Goal: Task Accomplishment & Management: Complete application form

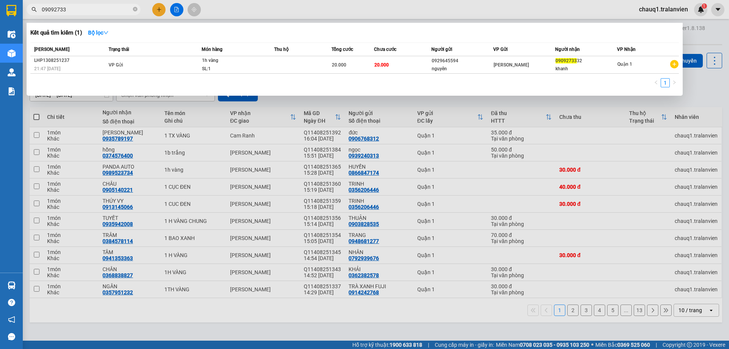
click at [115, 13] on input "09092733" at bounding box center [87, 9] width 90 height 8
click at [163, 11] on div at bounding box center [364, 174] width 729 height 349
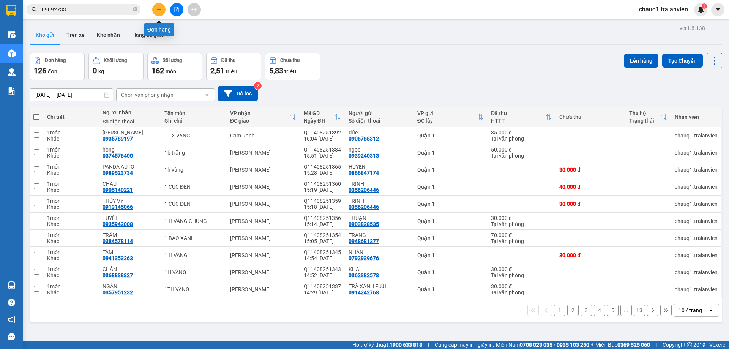
click at [162, 11] on button at bounding box center [158, 9] width 13 height 13
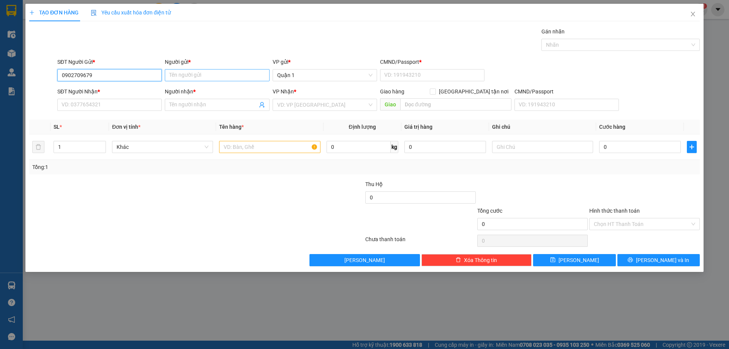
type input "0902709679"
click at [220, 72] on input "Người gửi *" at bounding box center [217, 75] width 104 height 12
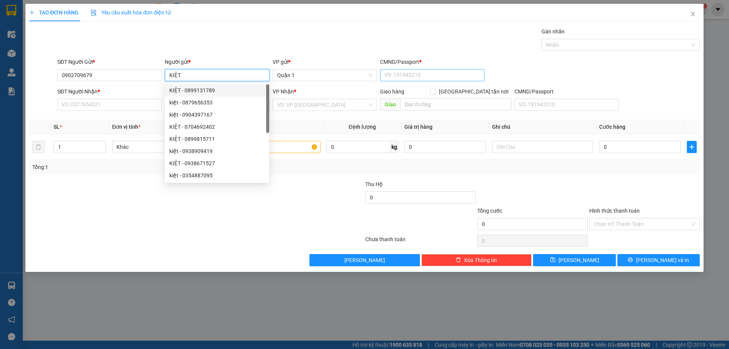
type input "KIỆT"
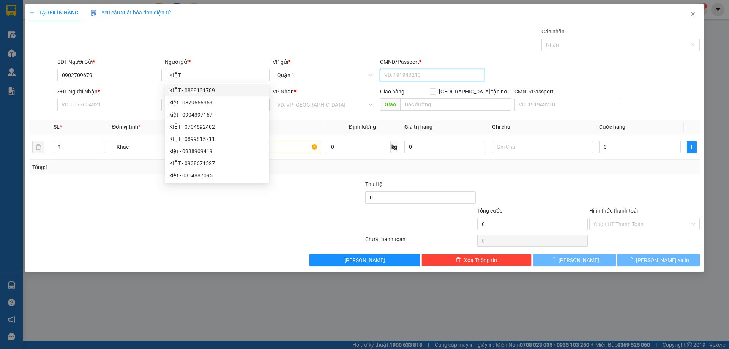
click at [402, 75] on input "CMND/Passport *" at bounding box center [432, 75] width 104 height 12
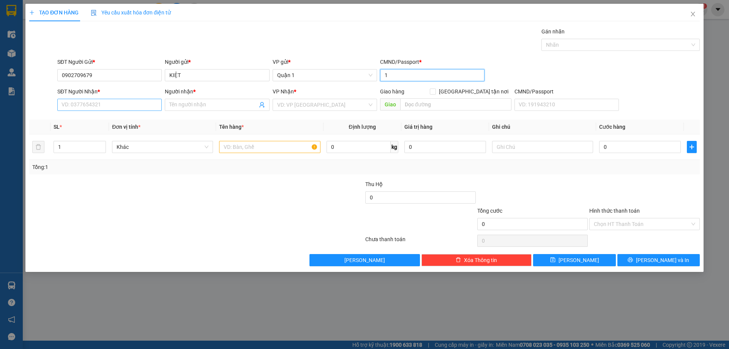
type input "1"
click at [133, 107] on input "SĐT Người Nhận *" at bounding box center [109, 105] width 104 height 12
click at [346, 310] on div "TẠO ĐƠN HÀNG Yêu cầu xuất hóa đơn điện tử Transit Pickup Surcharge Ids Transit …" at bounding box center [364, 174] width 729 height 349
type input "0902552002"
click at [221, 101] on input "Người nhận *" at bounding box center [213, 105] width 88 height 8
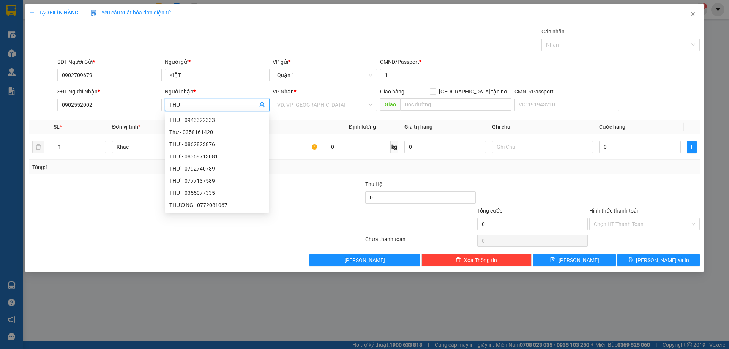
type input "THƯ"
click at [296, 112] on div "VP Nhận * VD: VP Sài Gòn" at bounding box center [325, 100] width 104 height 27
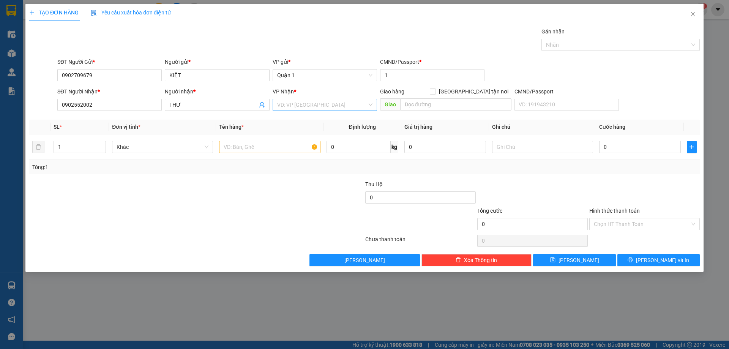
click at [302, 104] on input "search" at bounding box center [322, 104] width 90 height 11
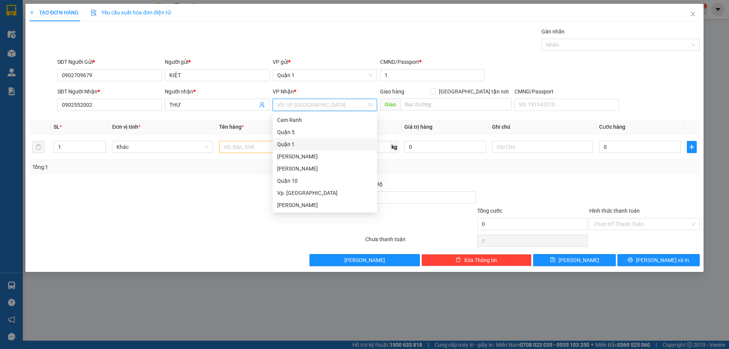
click at [325, 149] on div "Quận 1" at bounding box center [325, 144] width 104 height 12
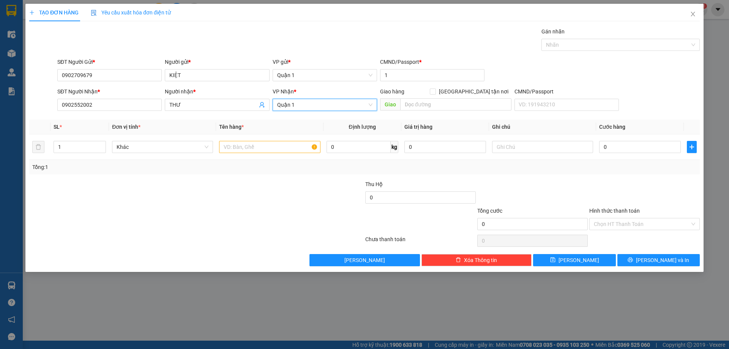
click at [322, 114] on div "VP Nhận * Quận 1 Quận 1" at bounding box center [325, 100] width 104 height 27
click at [326, 108] on span "Quận 1" at bounding box center [324, 104] width 95 height 11
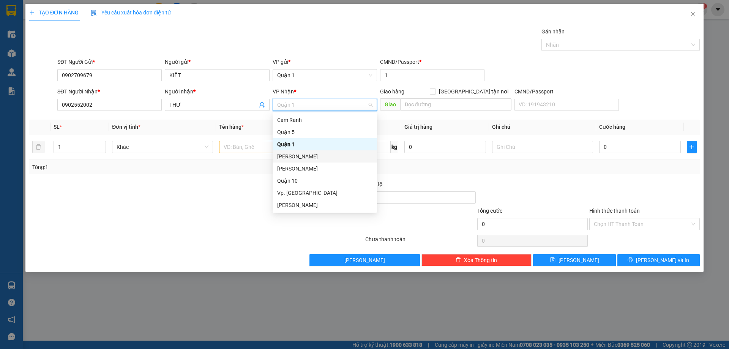
click at [315, 155] on div "[PERSON_NAME]" at bounding box center [324, 156] width 95 height 8
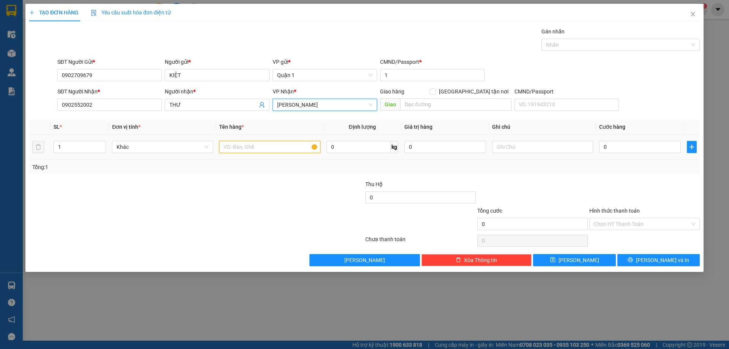
click at [235, 149] on input "text" at bounding box center [269, 147] width 101 height 12
type input "1H ĐỎ"
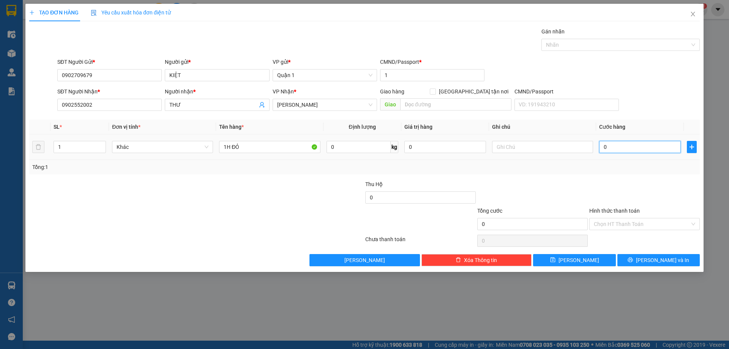
click at [627, 145] on input "0" at bounding box center [640, 147] width 82 height 12
type input "3"
type input "30"
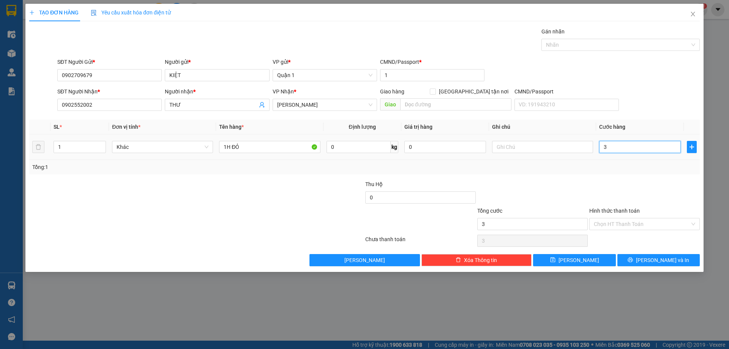
type input "30"
type input "30.000"
click at [625, 177] on div "Transit Pickup Surcharge Ids Transit Deliver Surcharge Ids Transit Deliver Surc…" at bounding box center [364, 146] width 670 height 239
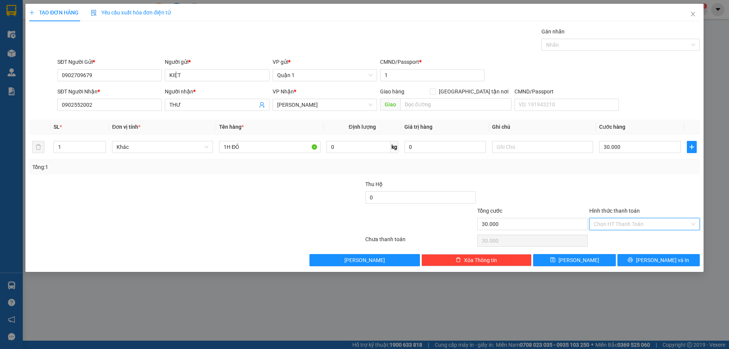
click at [617, 222] on input "Hình thức thanh toán" at bounding box center [642, 223] width 96 height 11
click at [638, 241] on div "Tại văn phòng" at bounding box center [644, 239] width 101 height 8
type input "0"
click at [590, 264] on button "Lưu" at bounding box center [574, 260] width 82 height 12
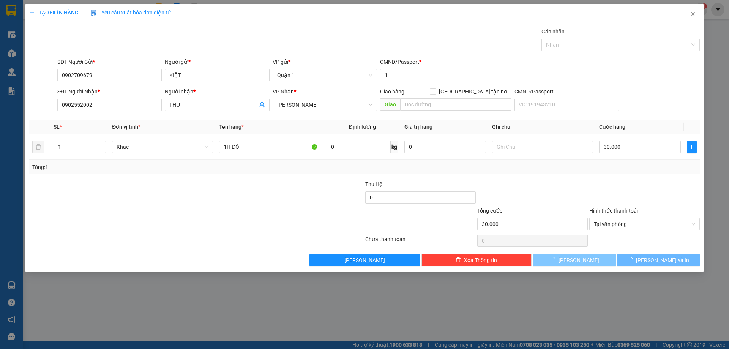
type input "0"
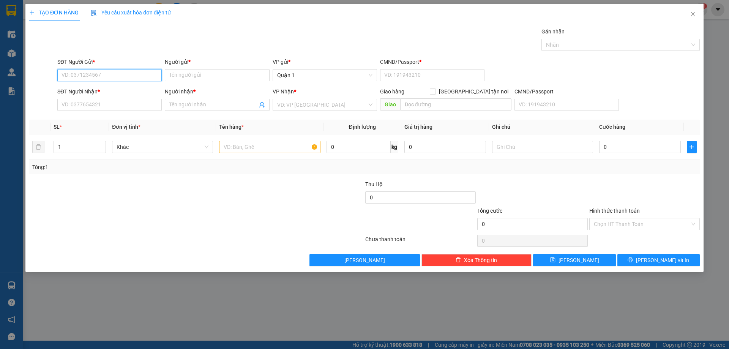
click at [140, 76] on input "SĐT Người Gửi *" at bounding box center [109, 75] width 104 height 12
type input "0966363649"
click at [200, 75] on input "Người gửi *" at bounding box center [217, 75] width 104 height 12
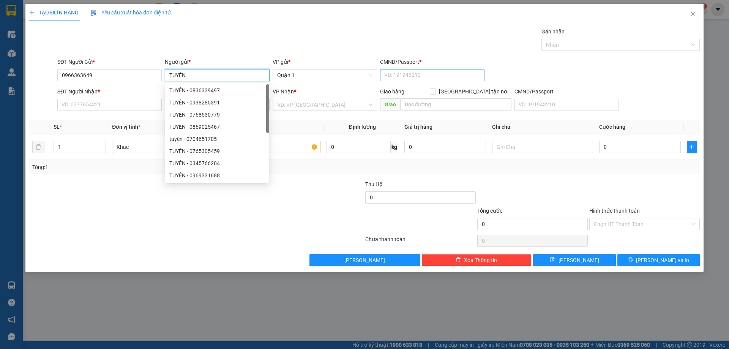
type input "TUYỀN"
click at [408, 74] on input "CMND/Passport *" at bounding box center [432, 75] width 104 height 12
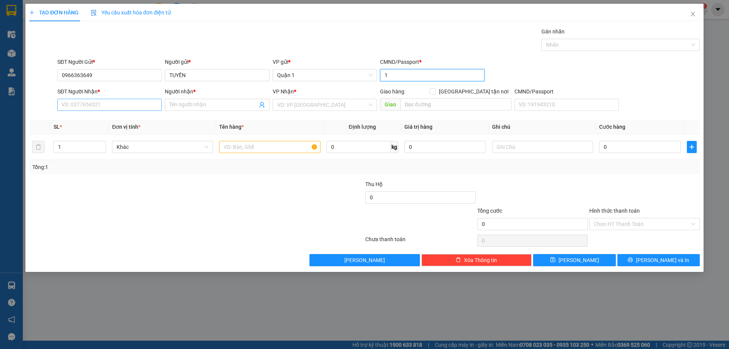
type input "1"
click at [93, 106] on input "SĐT Người Nhận *" at bounding box center [109, 105] width 104 height 12
click at [123, 111] on div "SĐT Người Nhận * VD: 0377654321" at bounding box center [109, 100] width 104 height 27
click at [210, 78] on input "TUYỀN" at bounding box center [217, 75] width 104 height 12
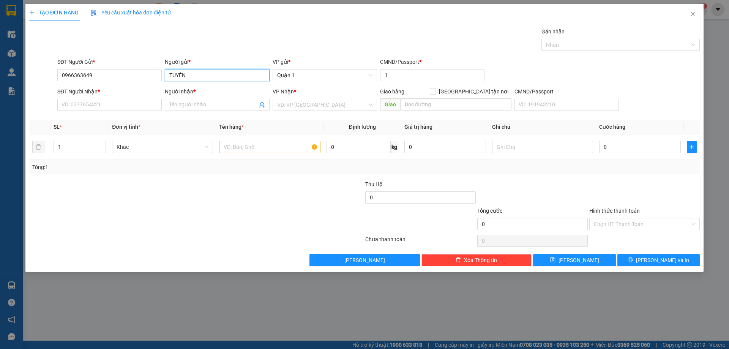
click at [210, 78] on input "TUYỀN" at bounding box center [217, 75] width 104 height 12
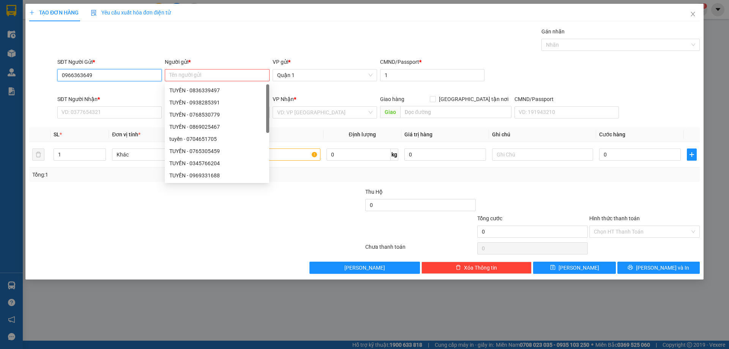
click at [109, 75] on input "0966363649" at bounding box center [109, 75] width 104 height 12
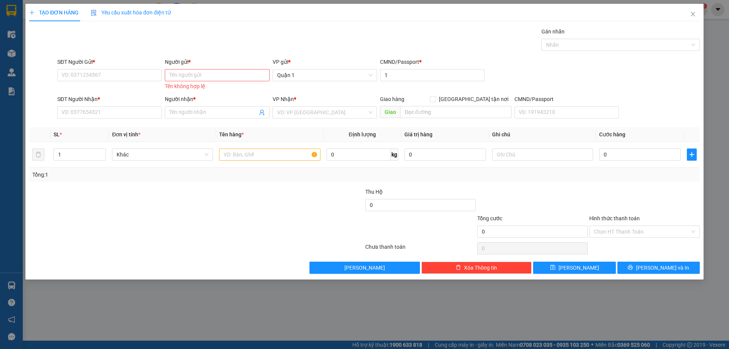
click at [183, 68] on div "Người gửi *" at bounding box center [217, 63] width 104 height 11
click at [191, 79] on input "Người gửi *" at bounding box center [217, 75] width 104 height 12
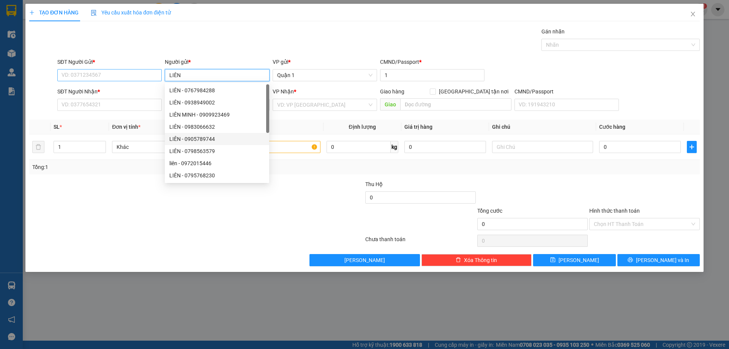
type input "LIÊN"
click at [121, 77] on input "SĐT Người Gửi *" at bounding box center [109, 75] width 104 height 12
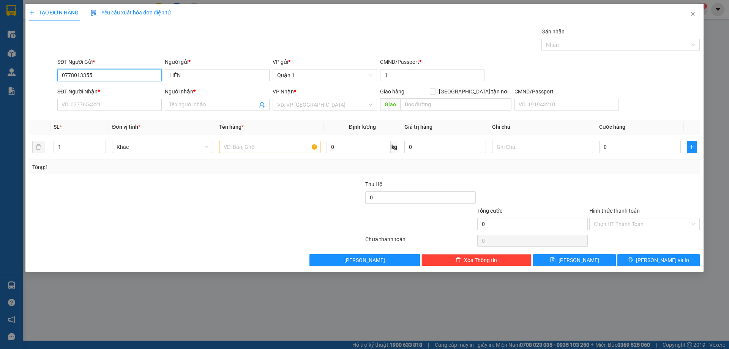
type input "0778013355"
click at [128, 113] on div "SĐT Người Nhận * VD: 0377654321" at bounding box center [109, 100] width 104 height 27
click at [150, 108] on input "SĐT Người Nhận *" at bounding box center [109, 105] width 104 height 12
click at [178, 100] on span at bounding box center [217, 105] width 104 height 12
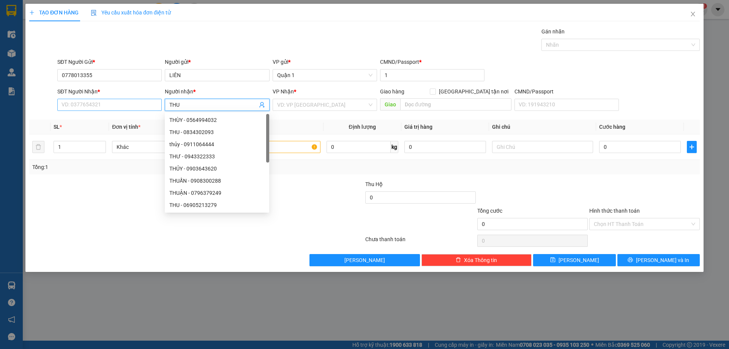
type input "THU"
click at [115, 104] on input "SĐT Người Nhận *" at bounding box center [109, 105] width 104 height 12
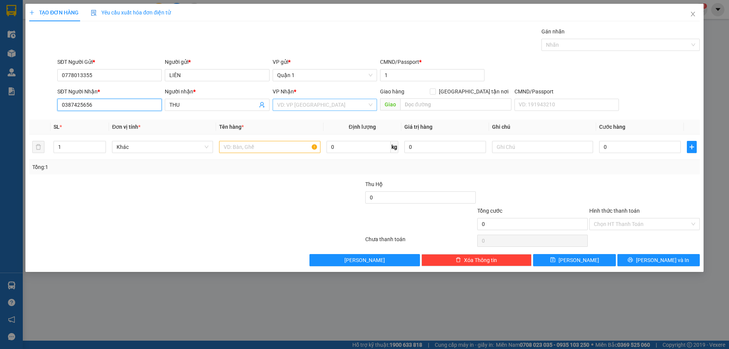
type input "0387425656"
click at [324, 104] on input "search" at bounding box center [322, 104] width 90 height 11
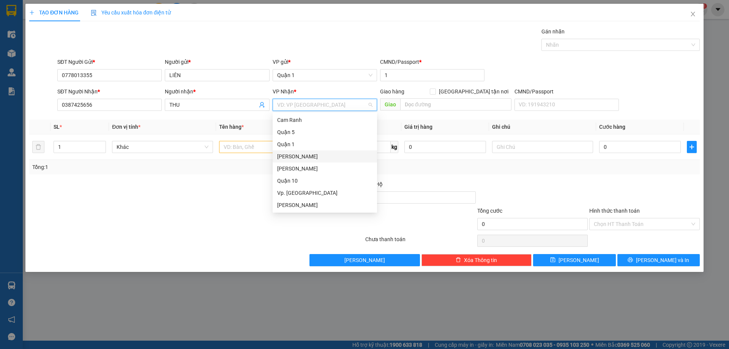
click at [327, 155] on div "[PERSON_NAME]" at bounding box center [324, 156] width 95 height 8
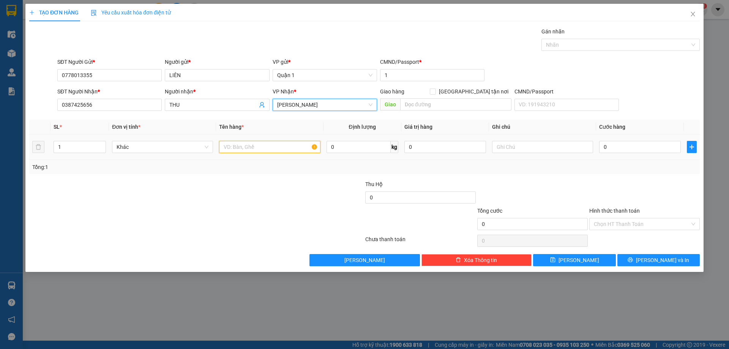
click at [236, 145] on input "text" at bounding box center [269, 147] width 101 height 12
type input "1TH VÀNG"
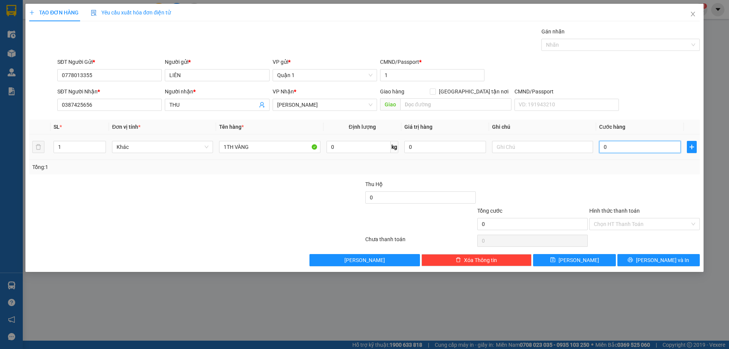
click at [610, 142] on input "0" at bounding box center [640, 147] width 82 height 12
type input "4"
type input "40"
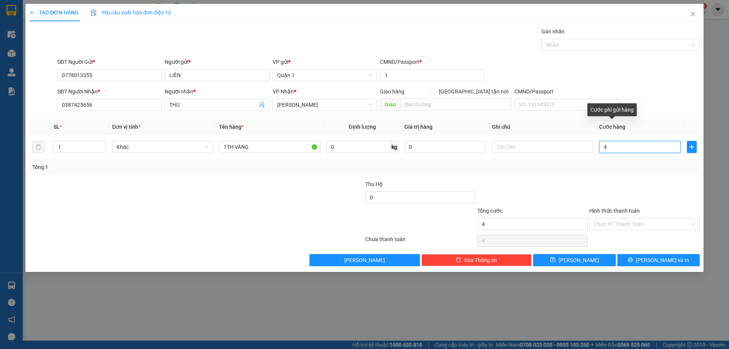
type input "40"
type input "40.000"
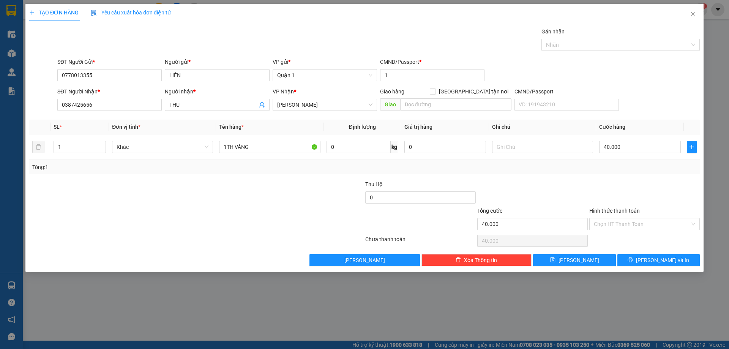
click at [628, 188] on div at bounding box center [644, 193] width 112 height 27
click at [563, 257] on button "Lưu" at bounding box center [574, 260] width 82 height 12
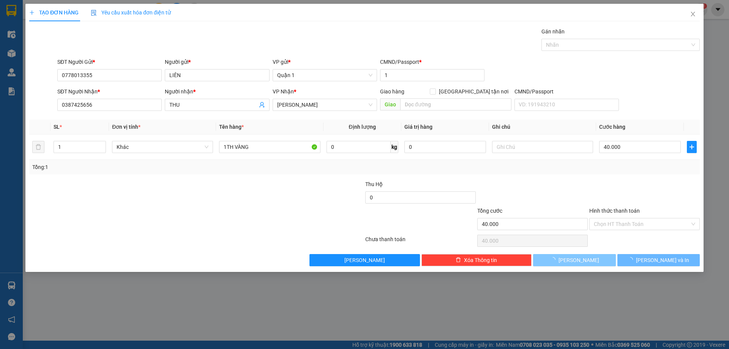
type input "0"
